Goal: Check status: Check status

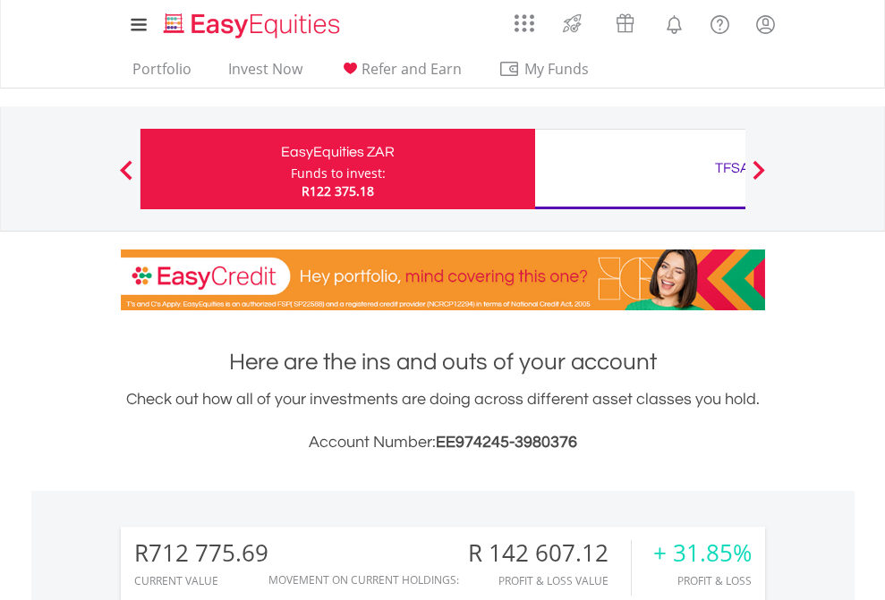
scroll to position [172, 281]
click at [291, 169] on div "Funds to invest:" at bounding box center [338, 174] width 95 height 18
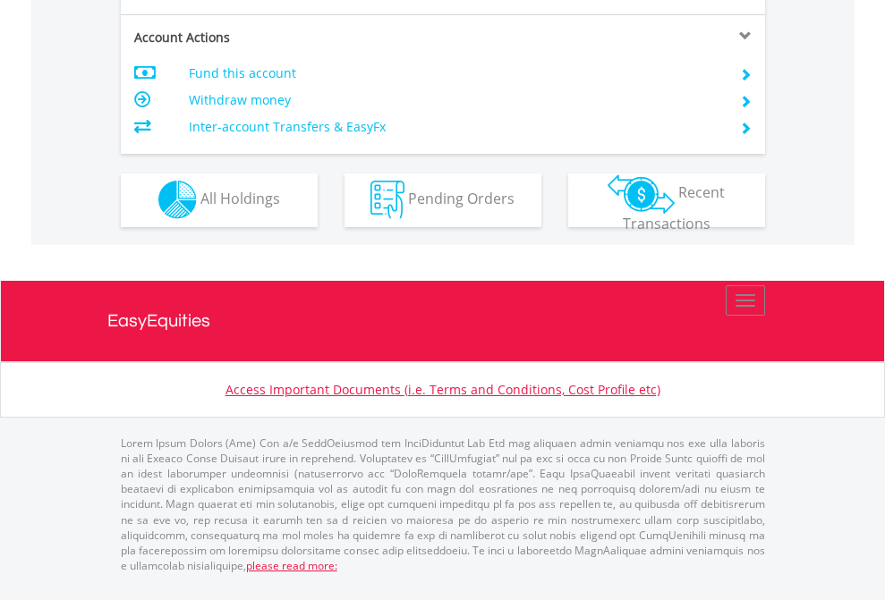
scroll to position [1673, 0]
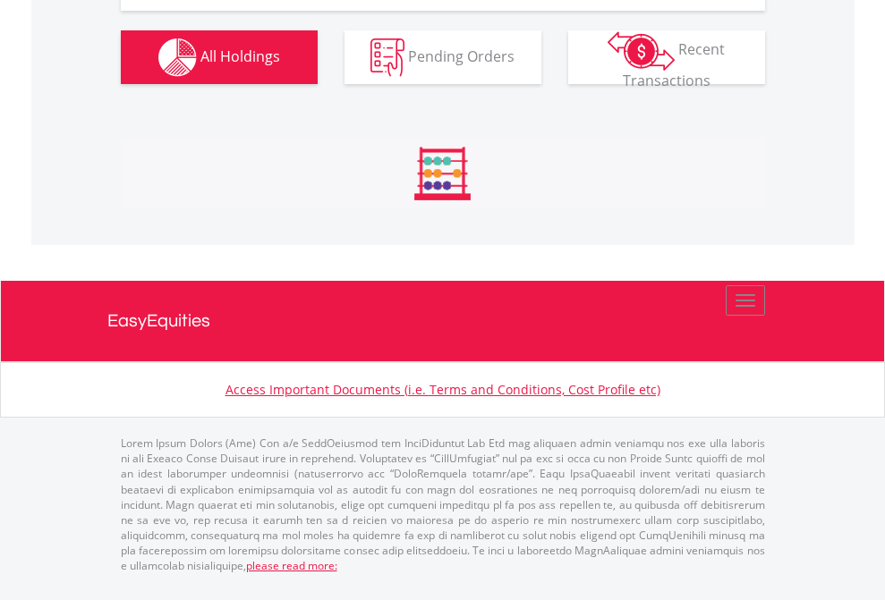
scroll to position [2062, 0]
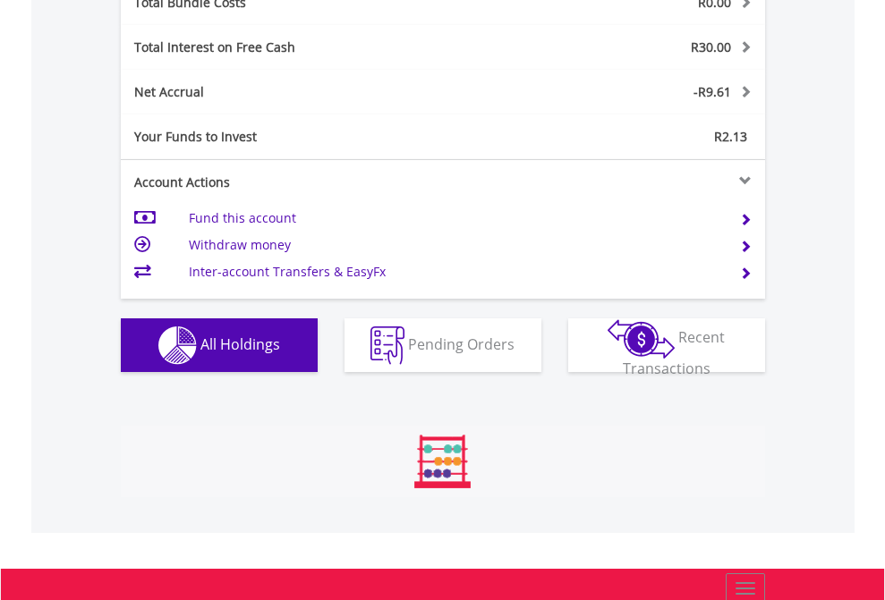
scroll to position [172, 281]
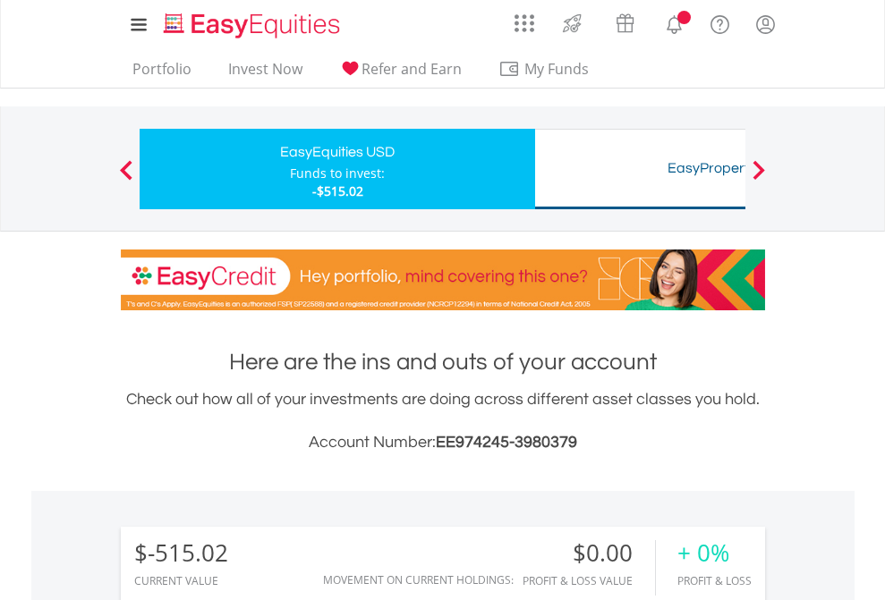
scroll to position [172, 281]
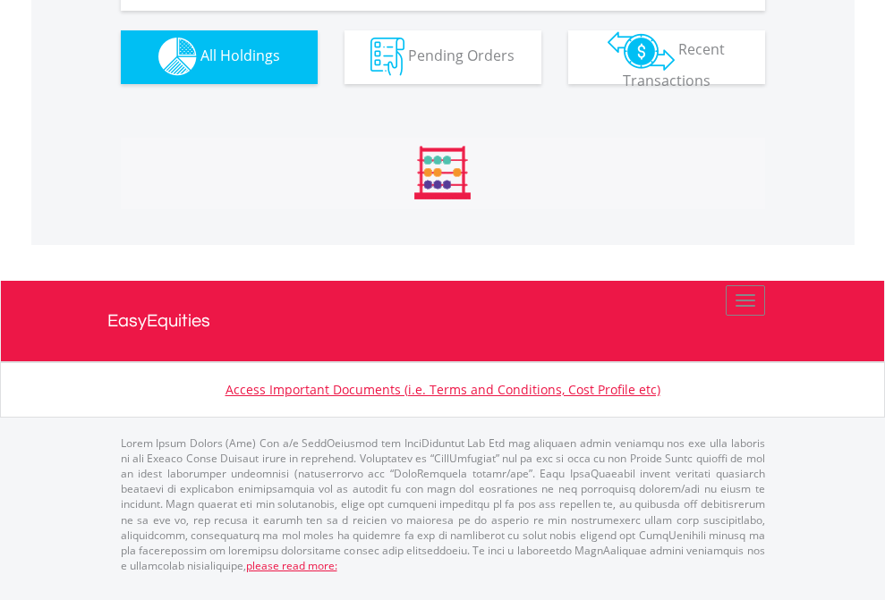
scroll to position [1772, 0]
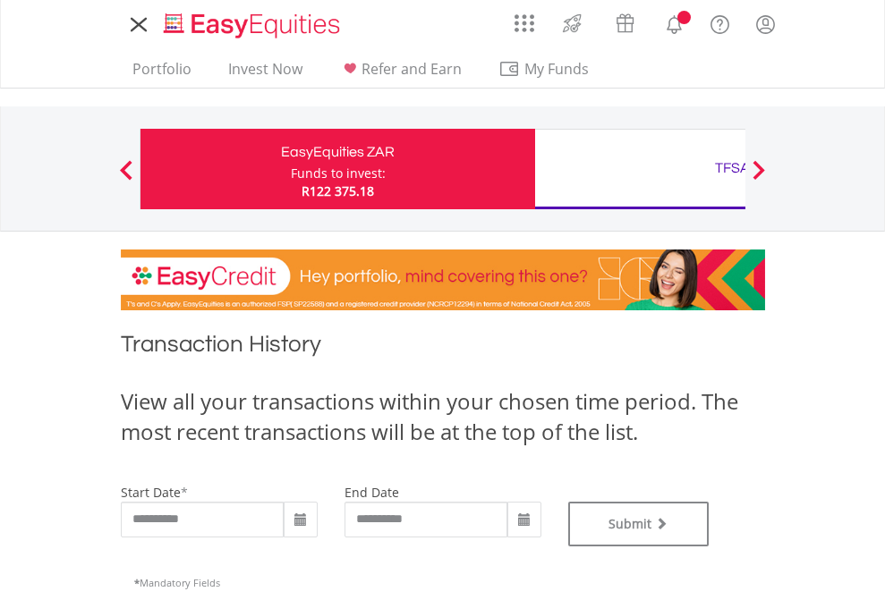
type input "**********"
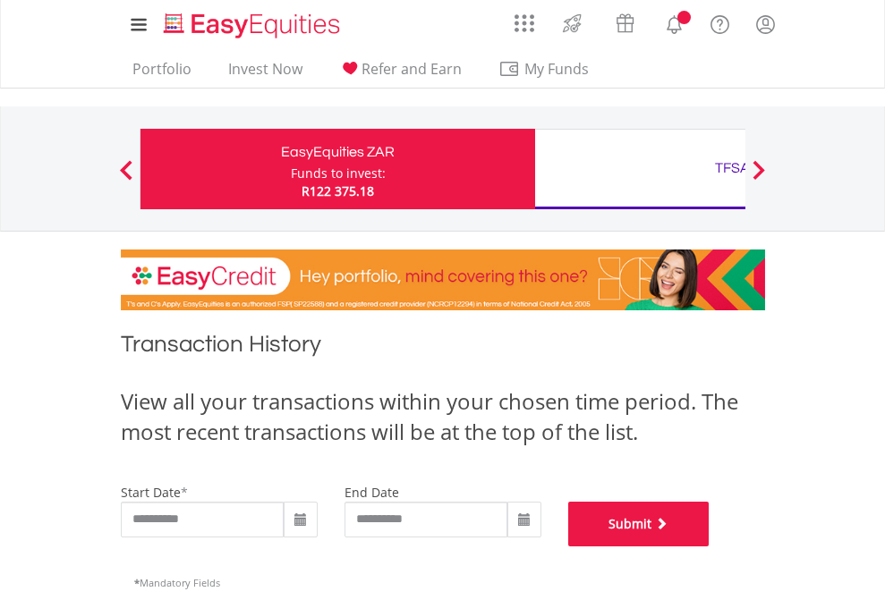
click at [710, 547] on button "Submit" at bounding box center [638, 524] width 141 height 45
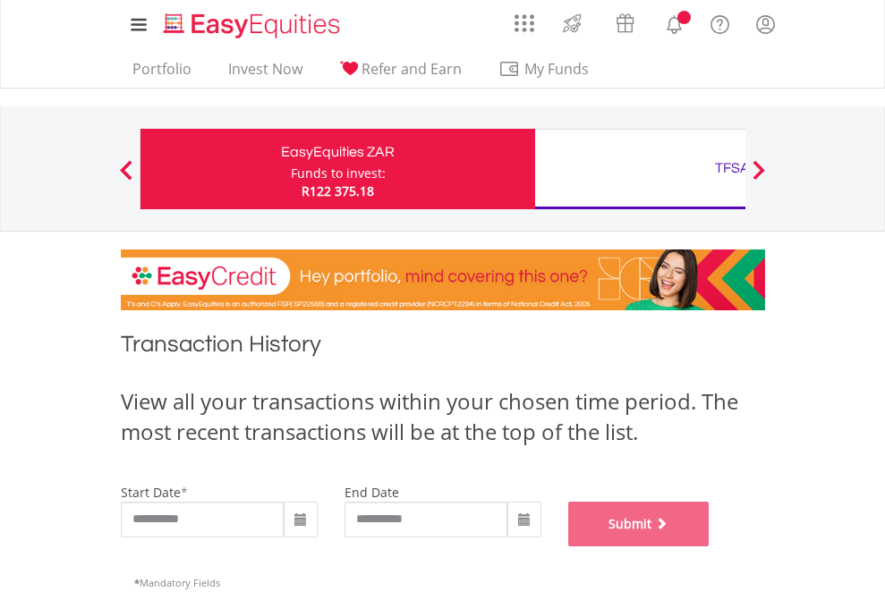
scroll to position [726, 0]
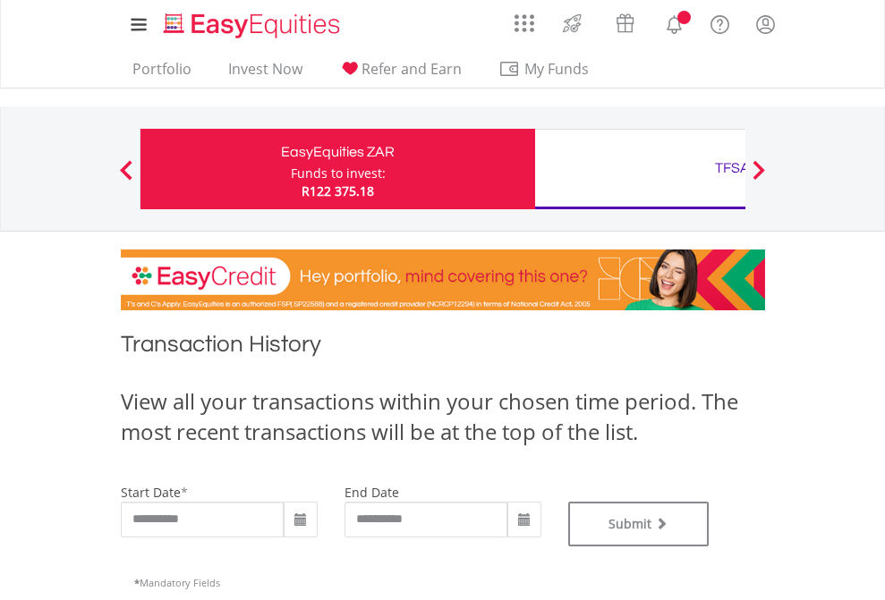
click at [640, 169] on div "TFSA" at bounding box center [732, 168] width 373 height 25
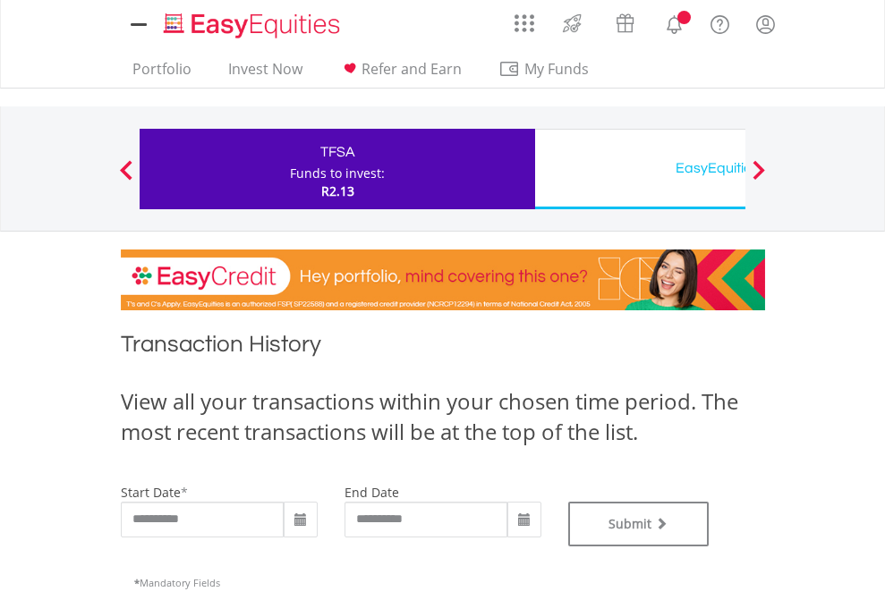
type input "**********"
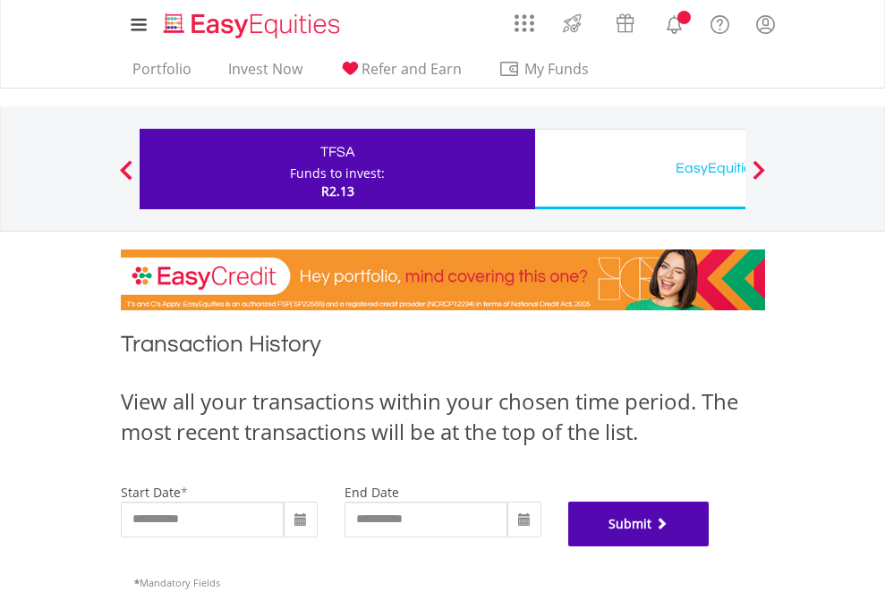
click at [710, 547] on button "Submit" at bounding box center [638, 524] width 141 height 45
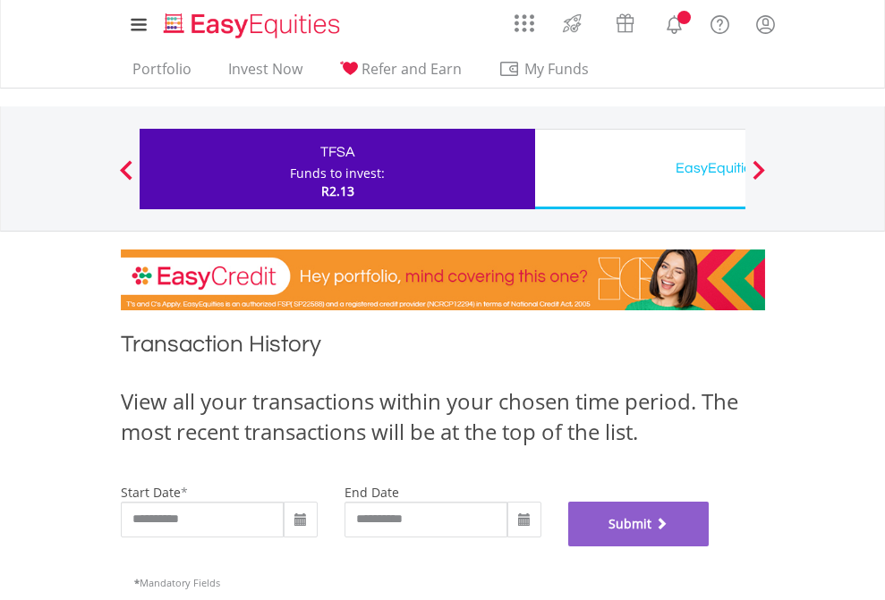
scroll to position [726, 0]
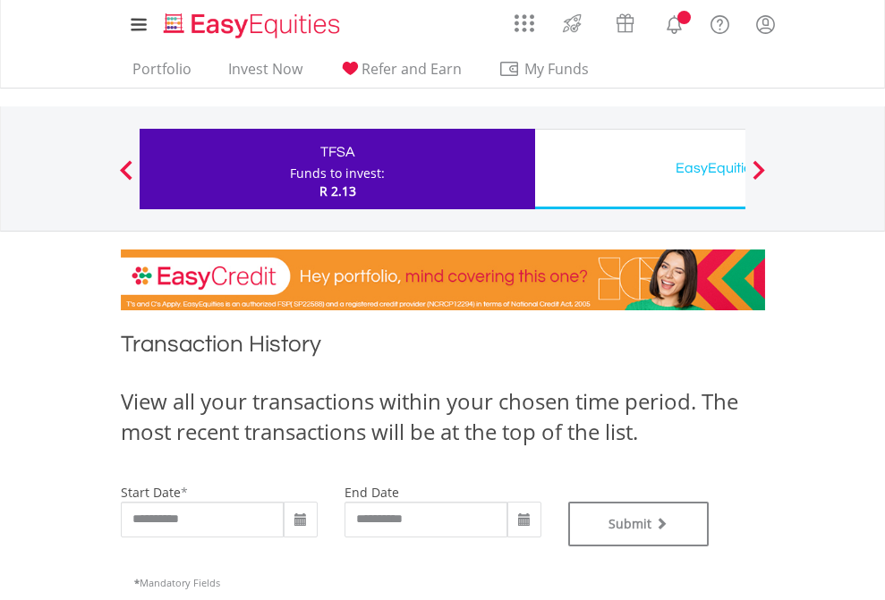
click at [640, 169] on div "EasyEquities USD" at bounding box center [732, 168] width 373 height 25
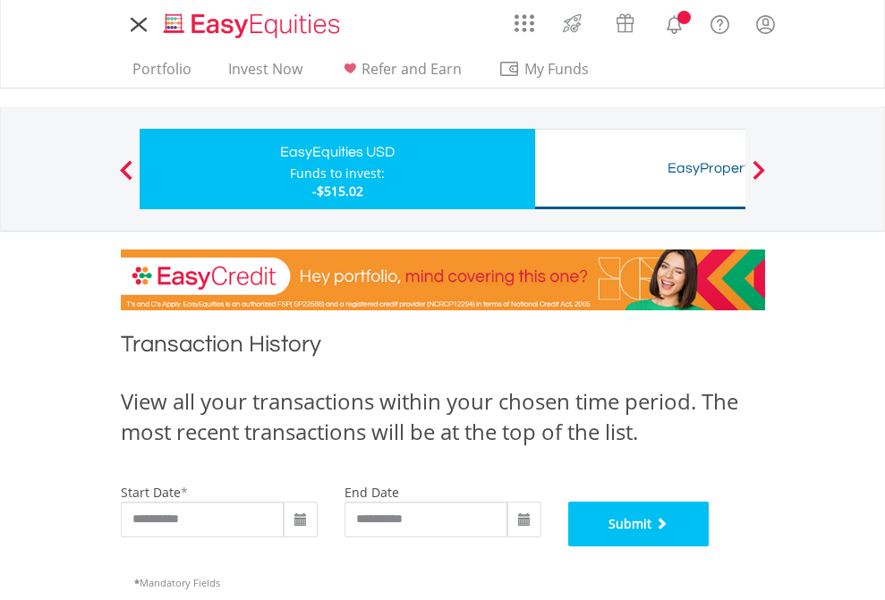
click at [710, 547] on button "Submit" at bounding box center [638, 524] width 141 height 45
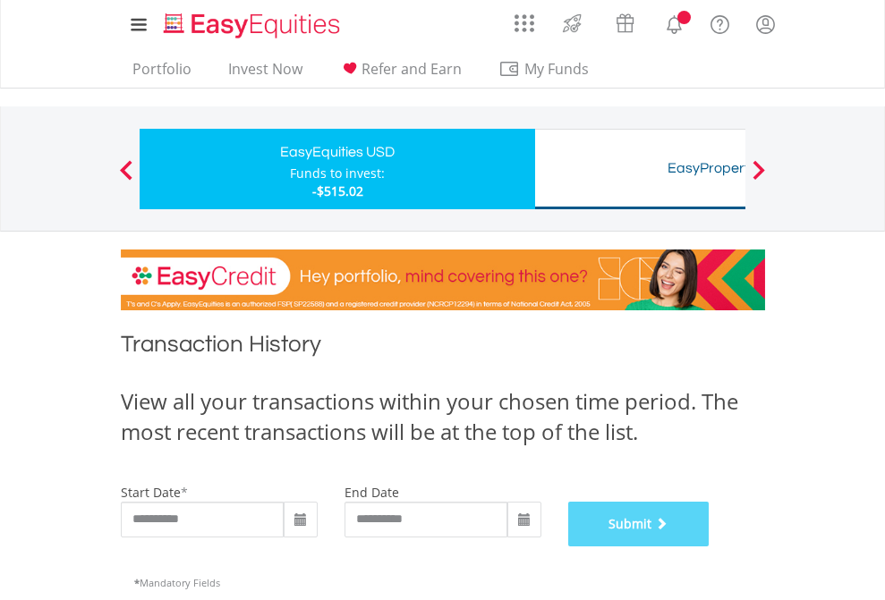
scroll to position [726, 0]
